Goal: Task Accomplishment & Management: Manage account settings

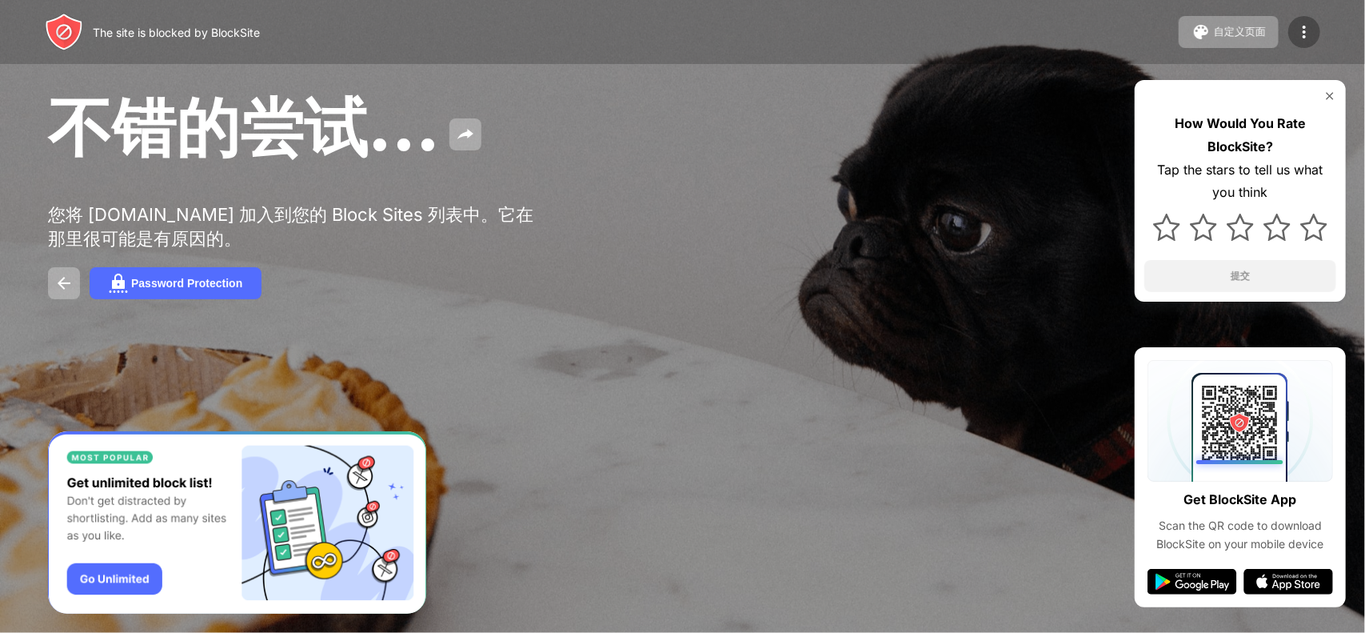
click at [1303, 31] on img at bounding box center [1304, 31] width 19 height 19
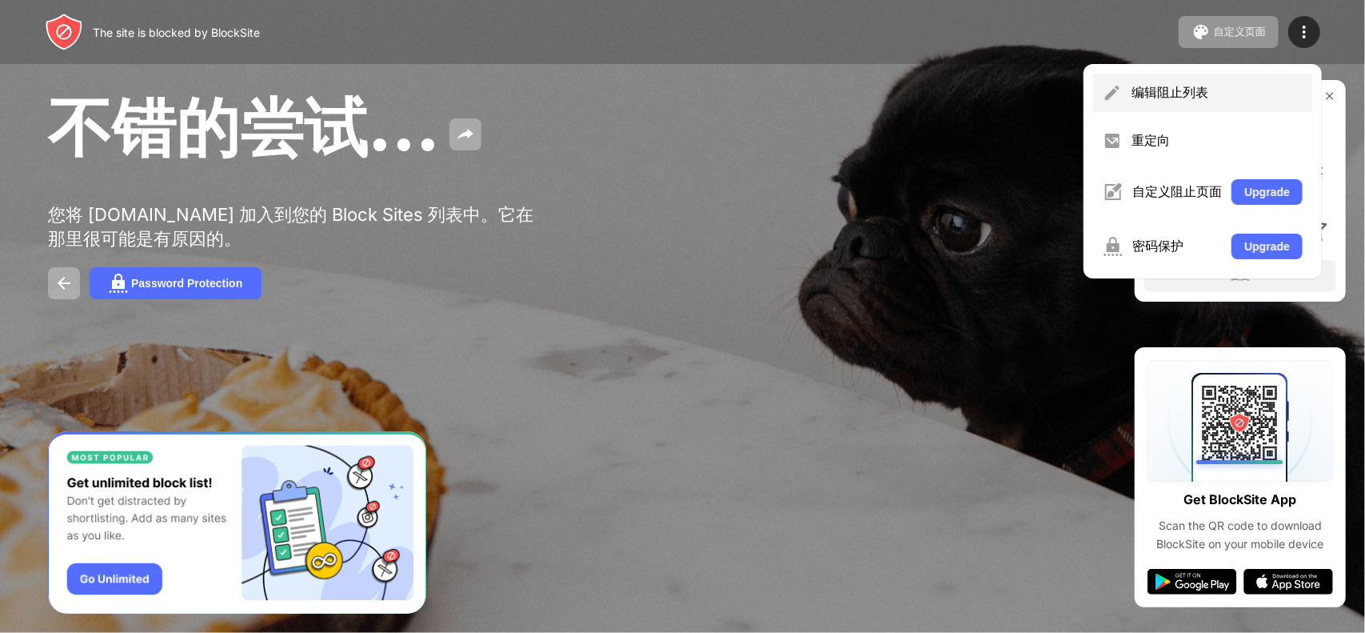
click at [1194, 97] on div "编辑阻止列表" at bounding box center [1217, 93] width 171 height 18
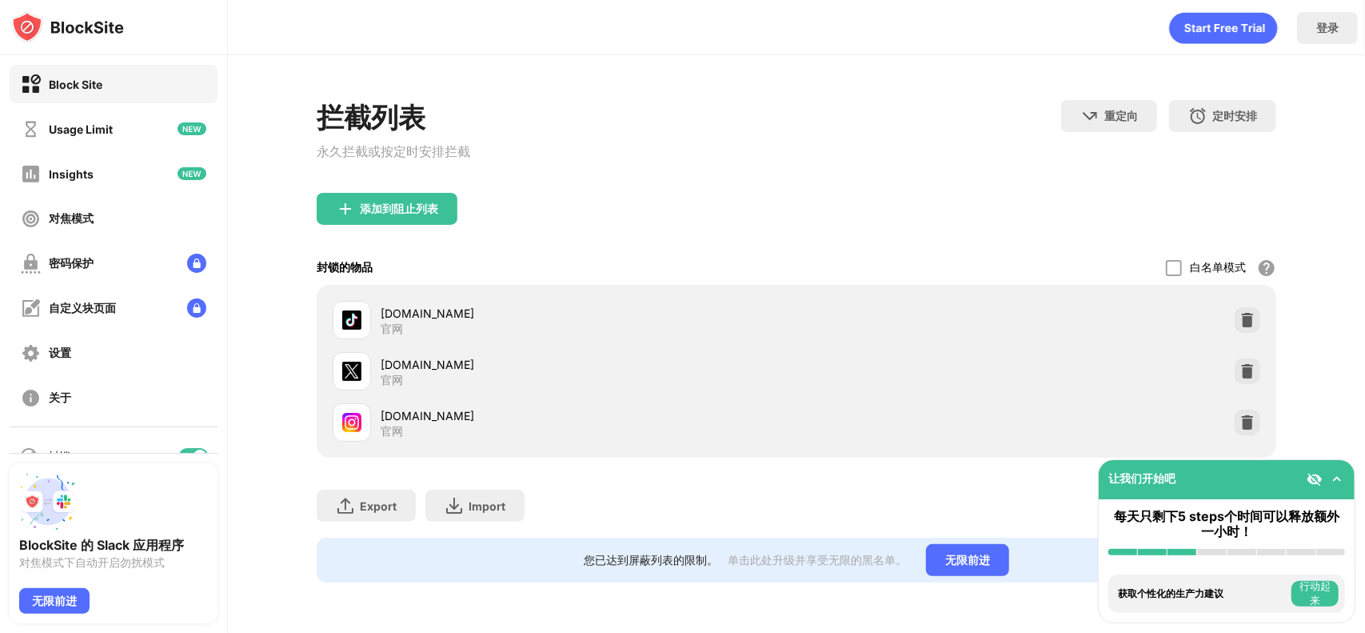
click at [1191, 272] on div "白名单模式" at bounding box center [1218, 267] width 56 height 15
click at [1176, 270] on div at bounding box center [1174, 268] width 16 height 16
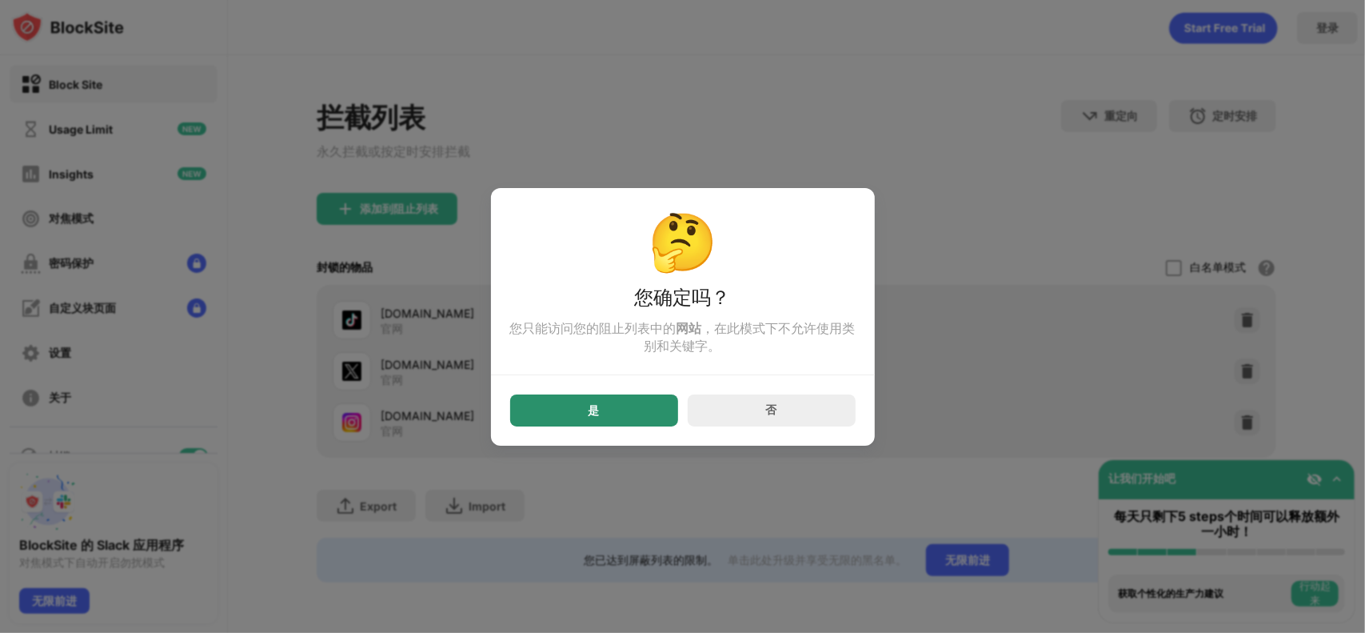
click at [661, 407] on div "是" at bounding box center [594, 410] width 168 height 32
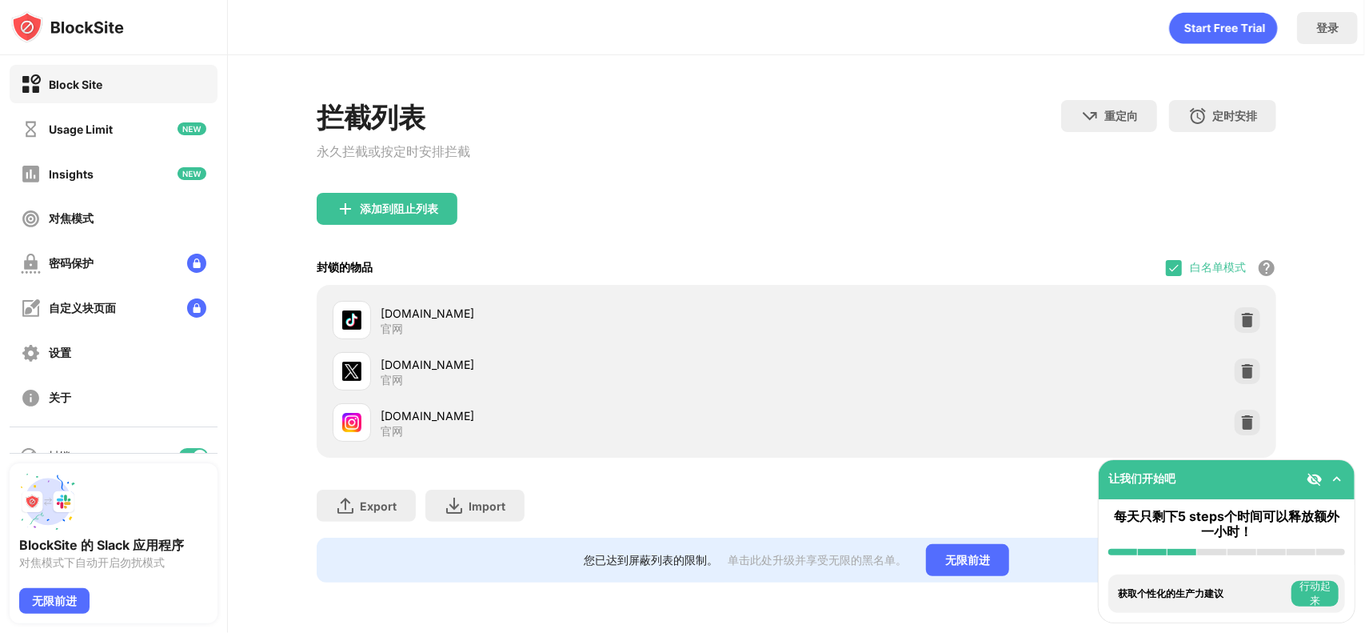
click at [1168, 258] on div "白名单模式 阻止除白名单中的网站之外的所有网站。白名单模式仅适用于 URL，不包括类别或关键字。" at bounding box center [1221, 267] width 110 height 34
click at [1168, 266] on img at bounding box center [1174, 268] width 13 height 13
